Goal: Navigation & Orientation: Go to known website

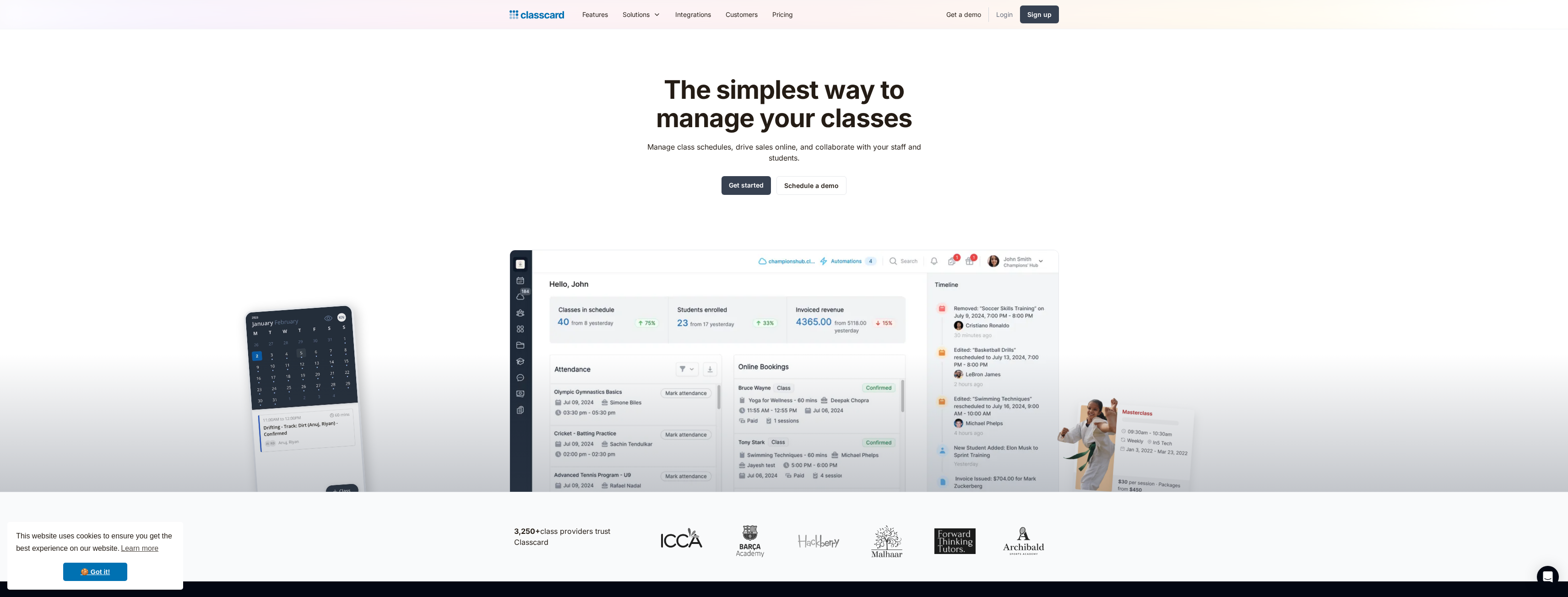
click at [1001, 12] on link "Login" at bounding box center [1004, 15] width 31 height 21
